Goal: Task Accomplishment & Management: Use online tool/utility

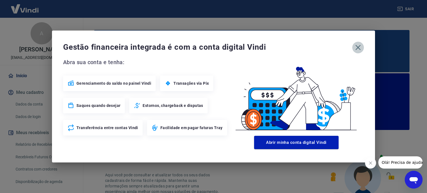
click at [363, 47] on button "button" at bounding box center [358, 48] width 12 height 12
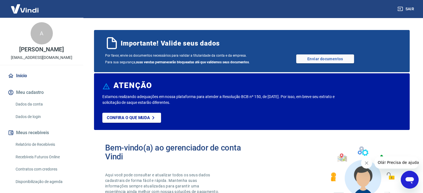
click at [39, 155] on link "Recebíveis Futuros Online" at bounding box center [44, 157] width 63 height 11
drag, startPoint x: 45, startPoint y: 146, endPoint x: 132, endPoint y: 2, distance: 168.0
click at [45, 146] on link "Relatório de Recebíveis" at bounding box center [44, 144] width 63 height 11
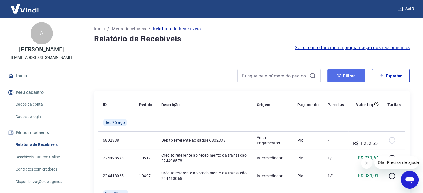
click at [347, 71] on button "Filtros" at bounding box center [346, 75] width 38 height 13
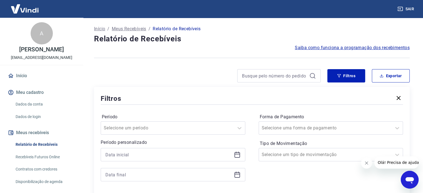
click at [235, 155] on icon at bounding box center [238, 154] width 6 height 1
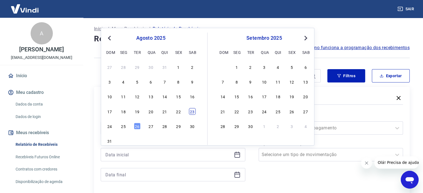
click at [194, 112] on div "23" at bounding box center [192, 111] width 7 height 7
type input "[DATE]"
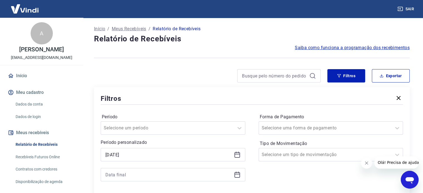
click at [238, 178] on icon at bounding box center [238, 175] width 6 height 6
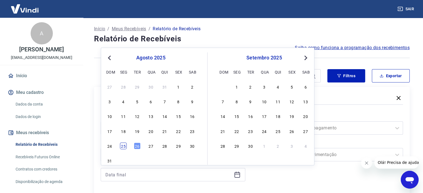
click at [124, 148] on div "25" at bounding box center [123, 146] width 7 height 7
type input "[DATE]"
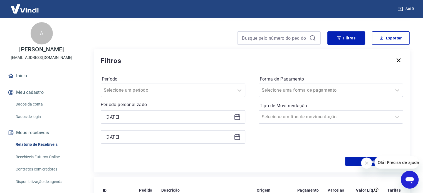
scroll to position [83, 0]
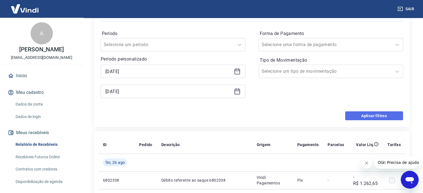
click at [363, 114] on button "Aplicar filtros" at bounding box center [374, 116] width 58 height 9
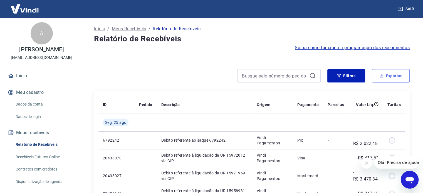
click at [398, 77] on button "Exportar" at bounding box center [391, 75] width 38 height 13
type input "[DATE]"
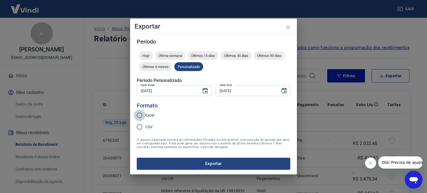
click at [145, 119] on input "Excel" at bounding box center [140, 116] width 12 height 12
radio input "true"
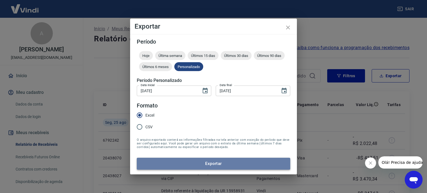
click at [205, 169] on button "Exportar" at bounding box center [214, 164] width 154 height 12
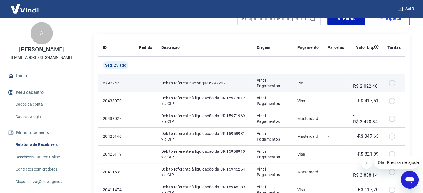
scroll to position [28, 0]
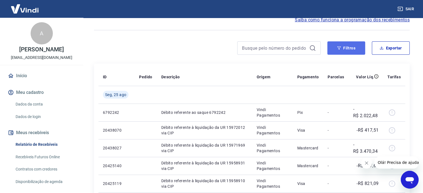
click at [356, 47] on button "Filtros" at bounding box center [346, 47] width 38 height 13
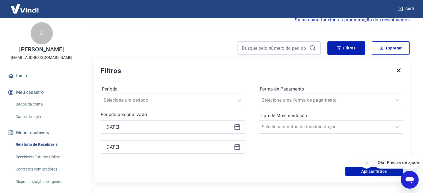
click at [239, 128] on icon at bounding box center [237, 127] width 7 height 7
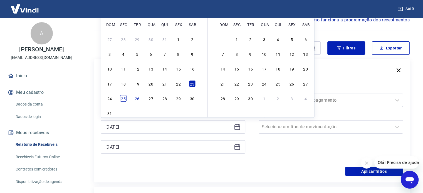
click at [124, 98] on div "25" at bounding box center [123, 98] width 7 height 7
type input "[DATE]"
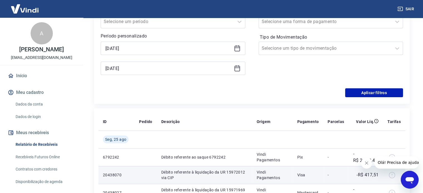
scroll to position [167, 0]
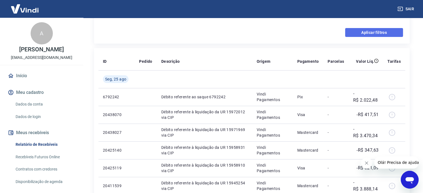
click at [384, 34] on button "Aplicar filtros" at bounding box center [374, 32] width 58 height 9
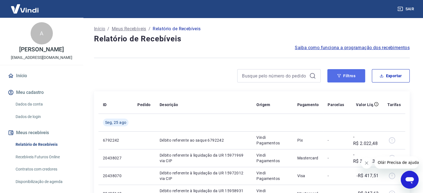
click at [350, 74] on button "Filtros" at bounding box center [346, 75] width 38 height 13
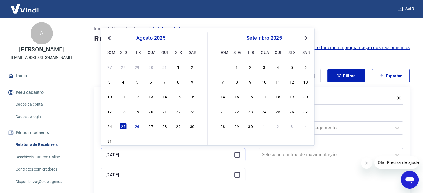
click at [162, 156] on input "[DATE]" at bounding box center [168, 155] width 126 height 8
click at [177, 111] on div "22" at bounding box center [178, 111] width 7 height 7
type input "[DATE]"
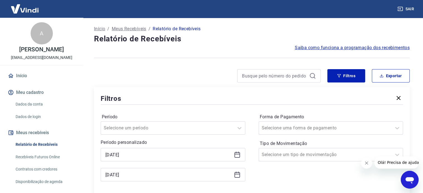
click at [234, 177] on icon at bounding box center [237, 175] width 7 height 7
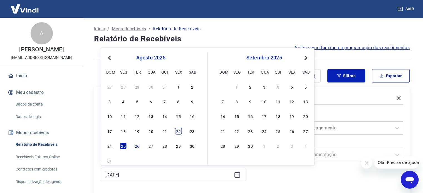
click at [177, 130] on div "22" at bounding box center [178, 131] width 7 height 7
type input "[DATE]"
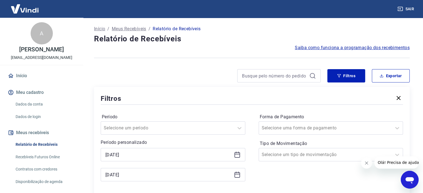
scroll to position [111, 0]
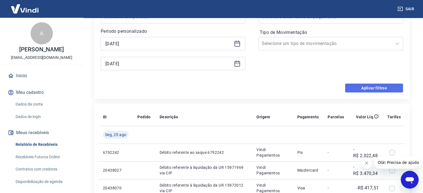
click at [359, 85] on button "Aplicar filtros" at bounding box center [374, 88] width 58 height 9
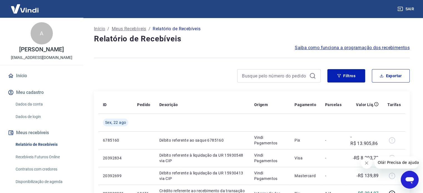
click at [384, 83] on div "Filtros Exportar" at bounding box center [252, 78] width 316 height 18
click at [386, 73] on button "Exportar" at bounding box center [391, 75] width 38 height 13
type input "[DATE]"
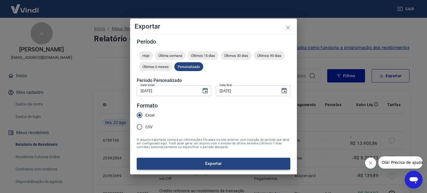
click at [199, 163] on button "Exportar" at bounding box center [214, 164] width 154 height 12
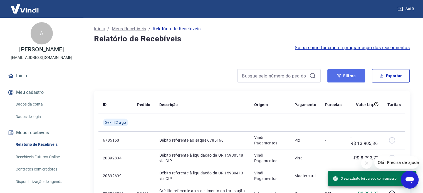
click at [348, 69] on button "Filtros" at bounding box center [346, 75] width 38 height 13
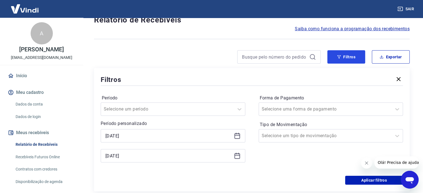
scroll to position [56, 0]
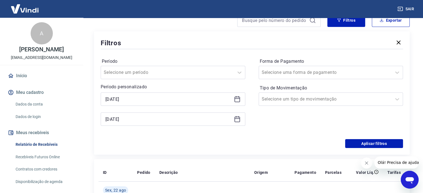
click at [241, 98] on div "[DATE]" at bounding box center [173, 99] width 145 height 13
click at [238, 98] on icon at bounding box center [237, 99] width 7 height 7
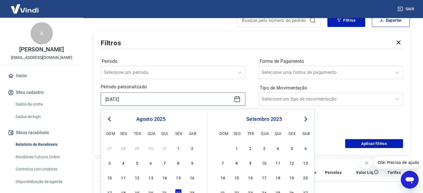
scroll to position [83, 0]
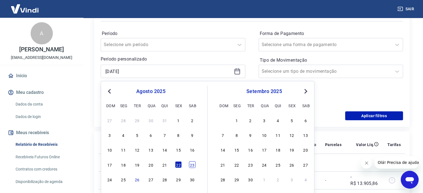
click at [192, 163] on div "23" at bounding box center [192, 164] width 7 height 7
type input "[DATE]"
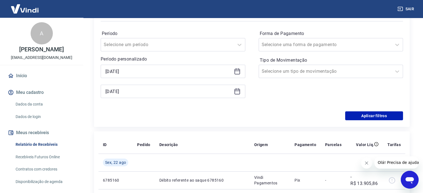
click at [239, 94] on icon at bounding box center [237, 91] width 7 height 7
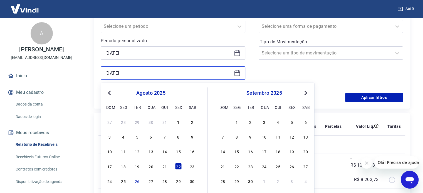
scroll to position [111, 0]
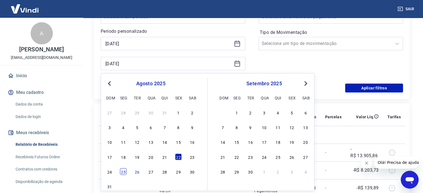
click at [122, 171] on div "25" at bounding box center [123, 172] width 7 height 7
type input "[DATE]"
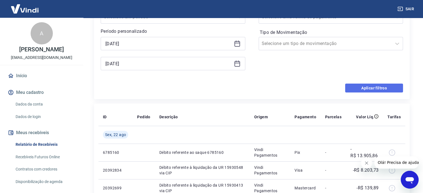
click at [362, 91] on button "Aplicar filtros" at bounding box center [374, 88] width 58 height 9
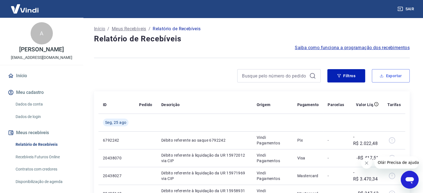
click at [396, 76] on button "Exportar" at bounding box center [391, 75] width 38 height 13
type input "[DATE]"
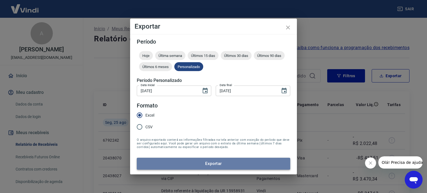
click at [194, 166] on button "Exportar" at bounding box center [214, 164] width 154 height 12
